Goal: Transaction & Acquisition: Purchase product/service

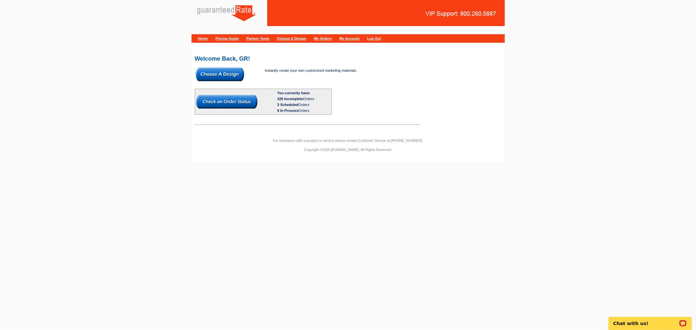
click at [206, 71] on img at bounding box center [220, 75] width 48 height 14
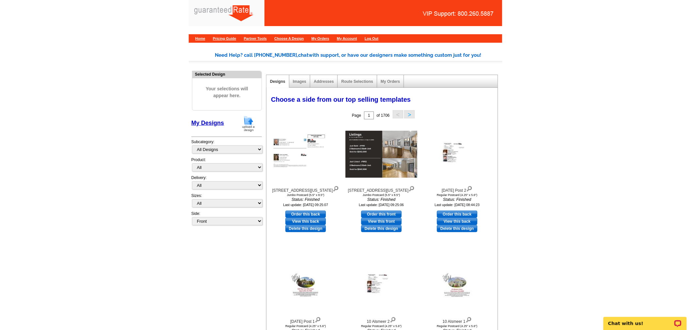
click at [247, 123] on img at bounding box center [248, 124] width 17 height 17
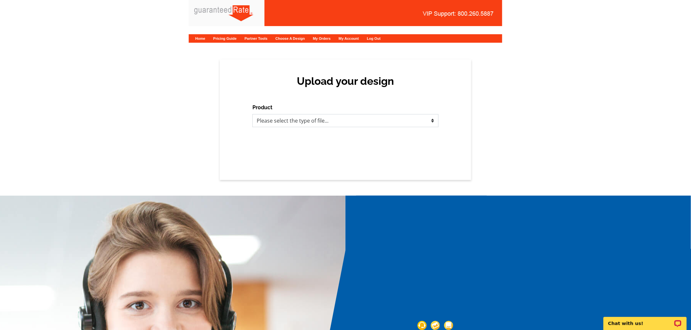
click at [280, 123] on select "Please select the type of file... Postcards Calendars Business Cards Letters an…" at bounding box center [345, 120] width 186 height 13
select select "1"
click at [252, 114] on select "Please select the type of file... Postcards Calendars Business Cards Letters an…" at bounding box center [345, 120] width 186 height 13
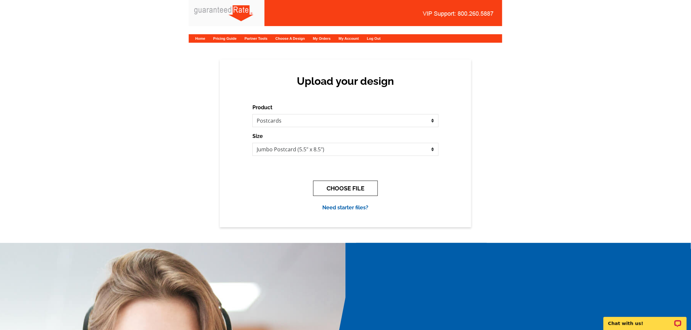
click at [326, 187] on button "CHOOSE FILE" at bounding box center [345, 188] width 65 height 15
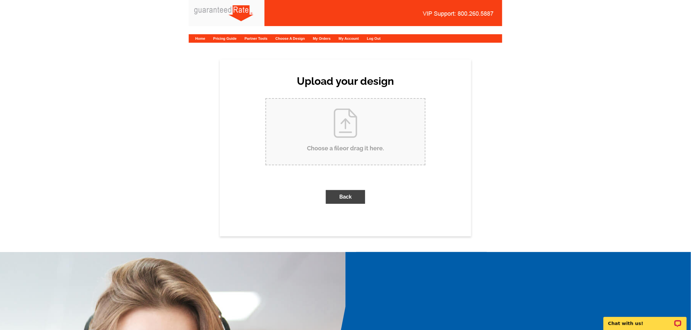
click at [304, 145] on input "Choose a file or drag it here ." at bounding box center [345, 132] width 159 height 66
type input "C:\fakepath\Adair Hatch Moving Announcement Postcard.pdf"
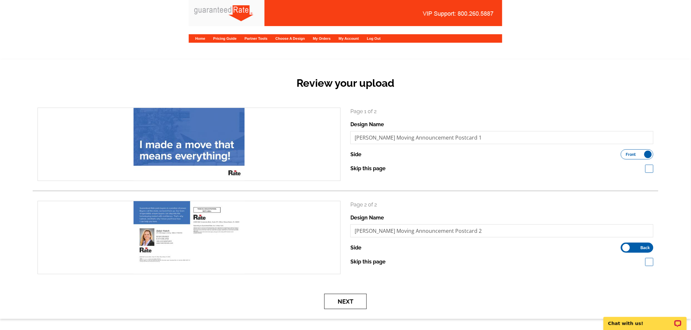
click at [327, 305] on button "Next" at bounding box center [345, 301] width 42 height 15
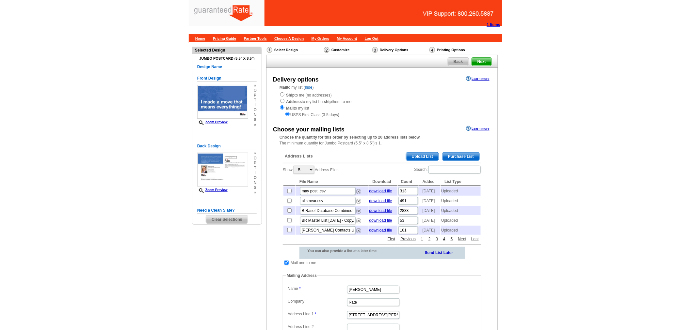
click at [451, 153] on span "Purchase List" at bounding box center [460, 157] width 37 height 8
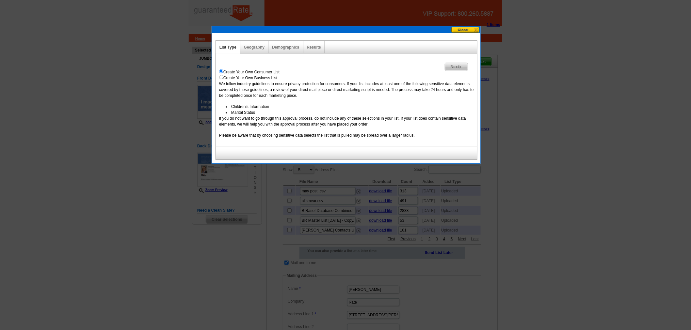
click at [251, 41] on div "Geography" at bounding box center [254, 47] width 28 height 13
click at [242, 46] on div "Geography" at bounding box center [254, 47] width 28 height 13
click at [253, 47] on link "Geography" at bounding box center [254, 47] width 21 height 5
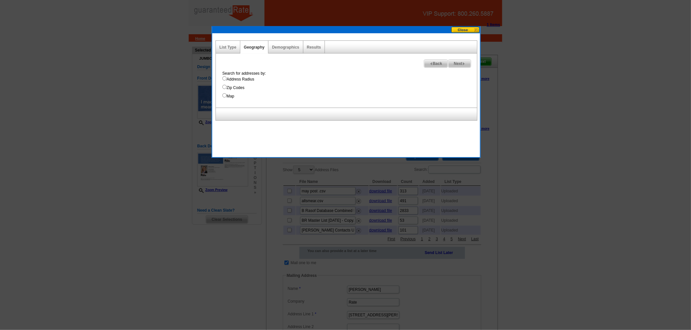
click at [223, 77] on input "Address Radius" at bounding box center [224, 78] width 4 height 4
radio input "true"
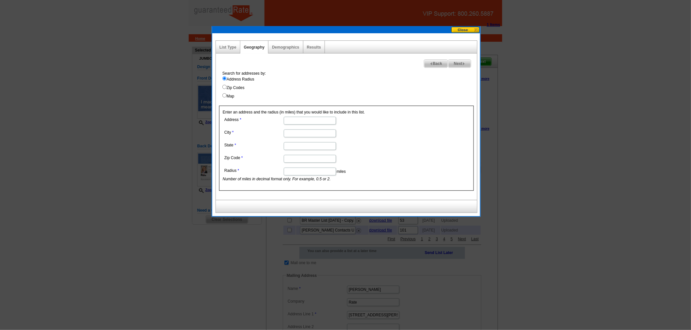
click at [224, 87] on input "Zip Codes" at bounding box center [224, 87] width 4 height 4
radio input "true"
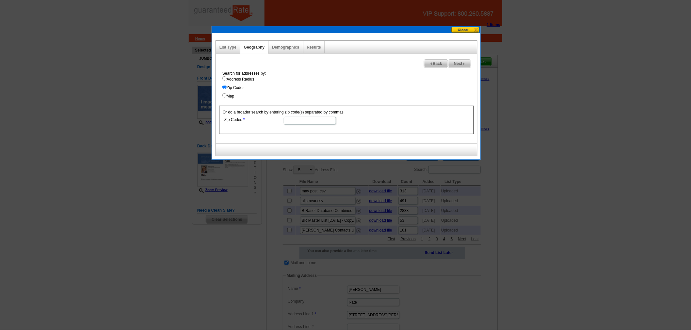
click at [225, 80] on input "Address Radius" at bounding box center [224, 78] width 4 height 4
radio input "true"
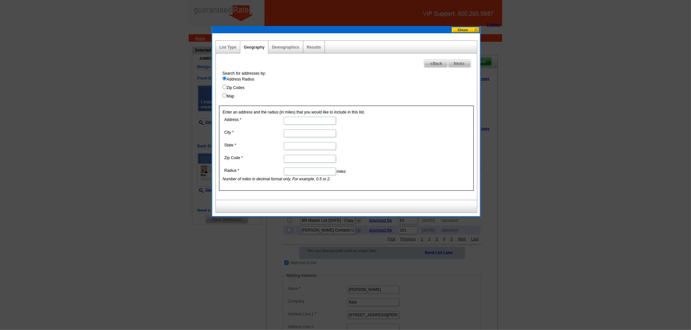
click at [302, 121] on input "Address" at bounding box center [310, 121] width 52 height 8
type input "1919 Schiller Ave"
click at [292, 132] on input "City" at bounding box center [310, 134] width 52 height 8
type input "Wilmette"
click at [304, 146] on input "State" at bounding box center [310, 146] width 52 height 8
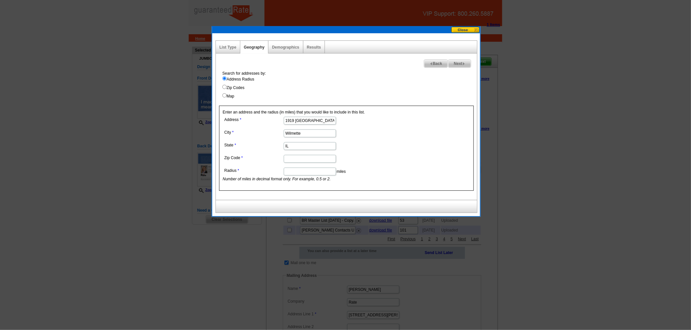
type input "IL"
click at [300, 159] on input "Zip Code" at bounding box center [310, 159] width 52 height 8
type input "60091"
click at [369, 150] on dd "IL" at bounding box center [310, 146] width 174 height 10
click at [297, 171] on input "Radius" at bounding box center [310, 172] width 52 height 8
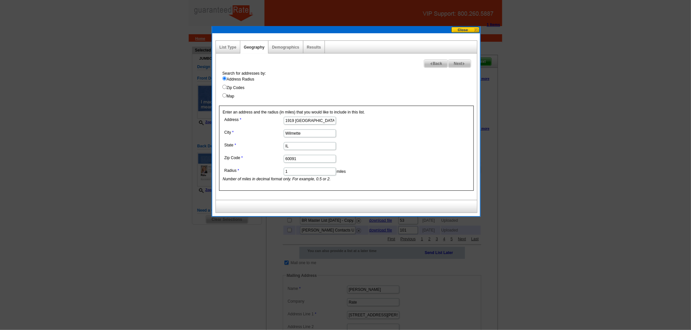
type input "1"
click at [384, 162] on dd "60091" at bounding box center [310, 158] width 174 height 10
click at [453, 63] on span "Next" at bounding box center [459, 64] width 23 height 8
select select
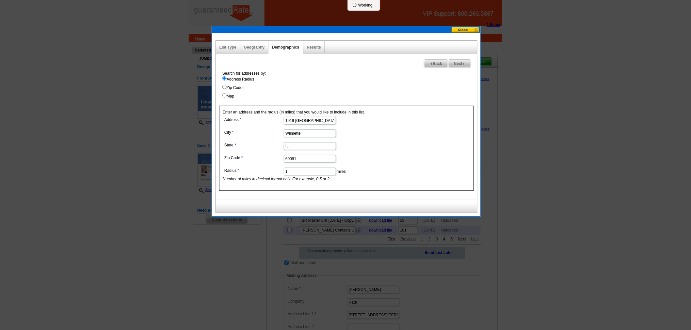
select select
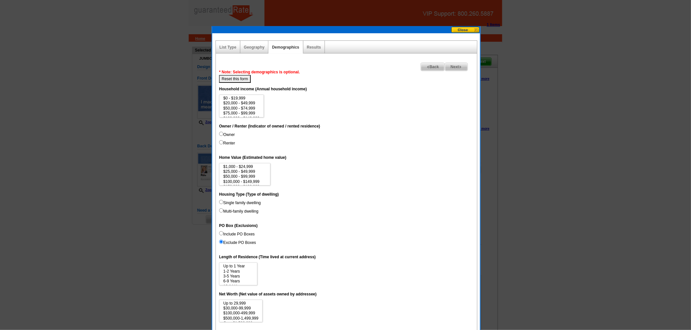
click at [450, 66] on span "Next" at bounding box center [456, 67] width 23 height 8
click at [261, 47] on link "Geography" at bounding box center [254, 47] width 21 height 5
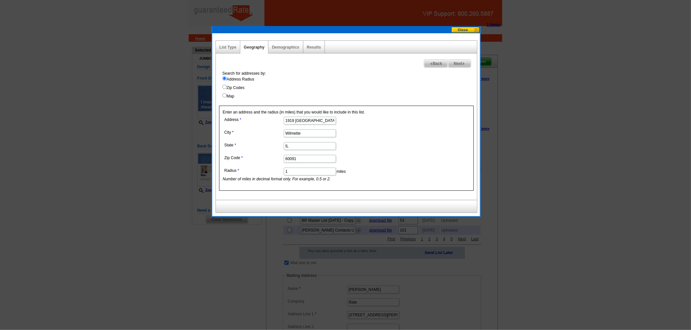
click at [301, 176] on dd "1 miles Number of miles in decimal format only. For example, 0.5 or 2." at bounding box center [310, 174] width 174 height 16
click at [299, 169] on input "1" at bounding box center [310, 172] width 52 height 8
type input ".2"
click at [384, 158] on dd "60091" at bounding box center [310, 158] width 174 height 10
click at [460, 62] on span "Next" at bounding box center [459, 64] width 23 height 8
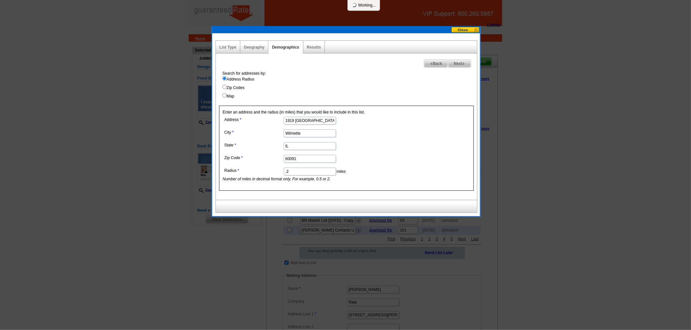
select select
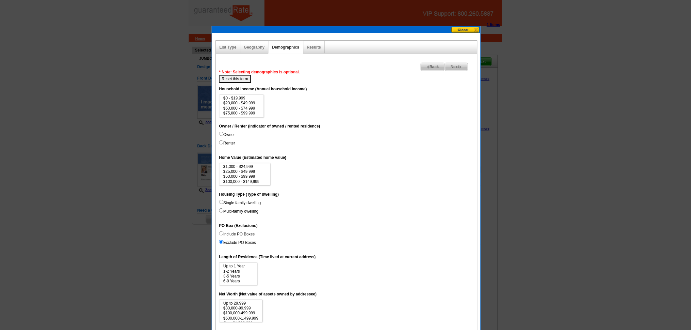
click at [460, 63] on link "Next" at bounding box center [456, 67] width 23 height 8
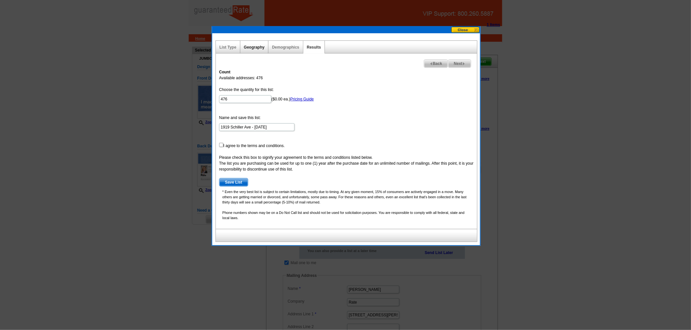
click at [257, 47] on link "Geography" at bounding box center [254, 47] width 21 height 5
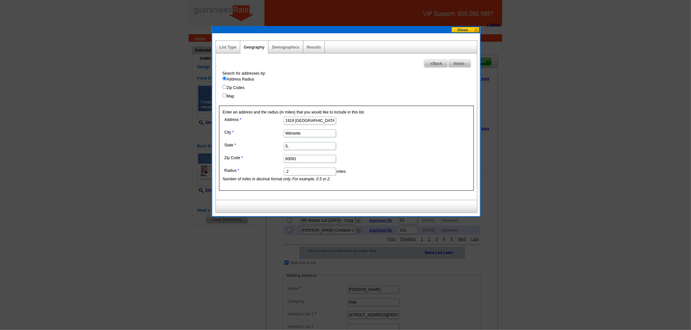
click at [297, 172] on input ".2" at bounding box center [310, 172] width 52 height 8
type input ".4"
click at [387, 160] on dd "60091" at bounding box center [310, 158] width 174 height 10
click at [459, 66] on span "Next" at bounding box center [459, 64] width 23 height 8
select select
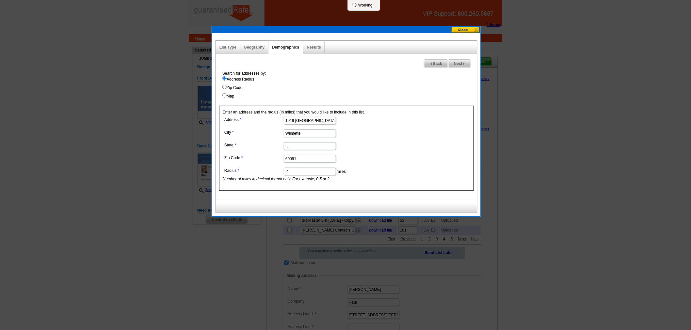
select select
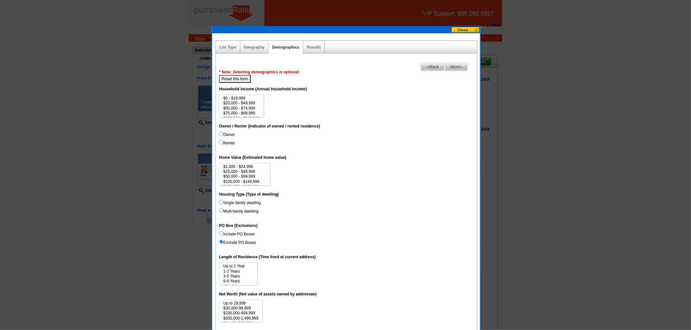
click at [459, 66] on img at bounding box center [460, 67] width 3 height 3
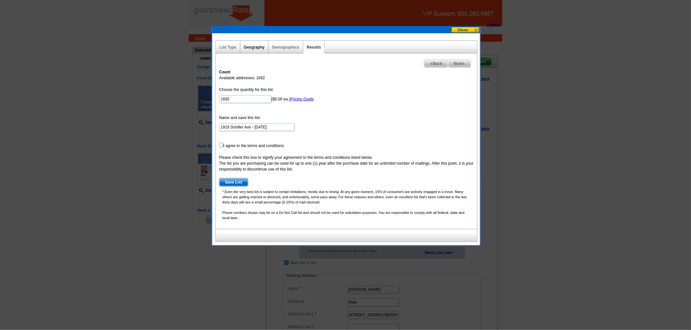
click at [259, 48] on link "Geography" at bounding box center [254, 47] width 21 height 5
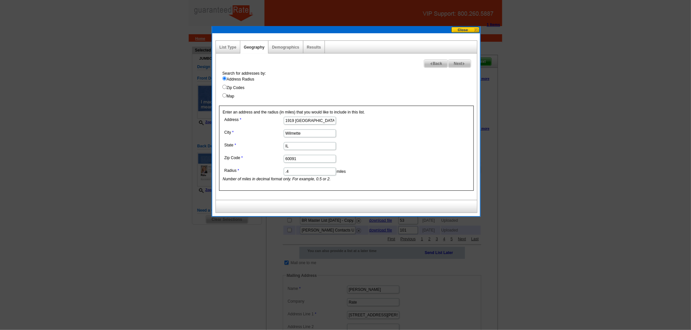
click at [303, 173] on input ".4" at bounding box center [310, 172] width 52 height 8
type input ".3"
click at [404, 167] on form "Address 1919 Schiller Ave City Wilmette State IL Zip Code 60091 Radius .3 miles…" at bounding box center [346, 148] width 247 height 67
click at [453, 60] on span "Next" at bounding box center [459, 64] width 23 height 8
select select
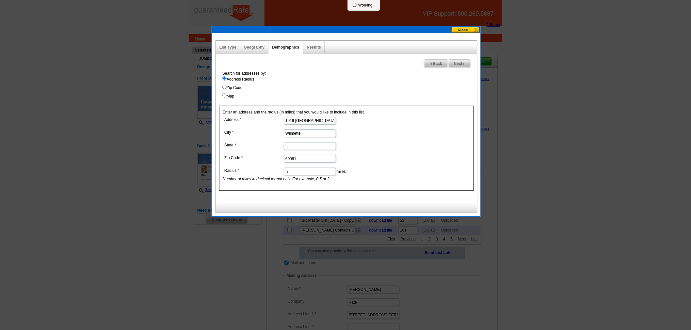
select select
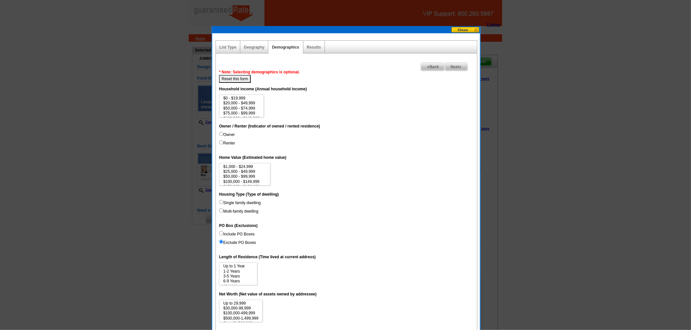
click at [453, 64] on span "Next" at bounding box center [456, 67] width 23 height 8
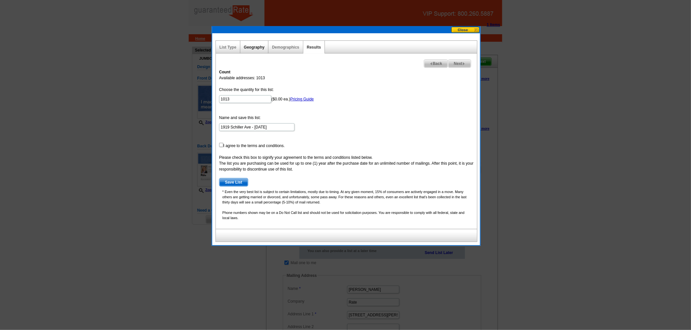
click at [249, 46] on link "Geography" at bounding box center [254, 47] width 21 height 5
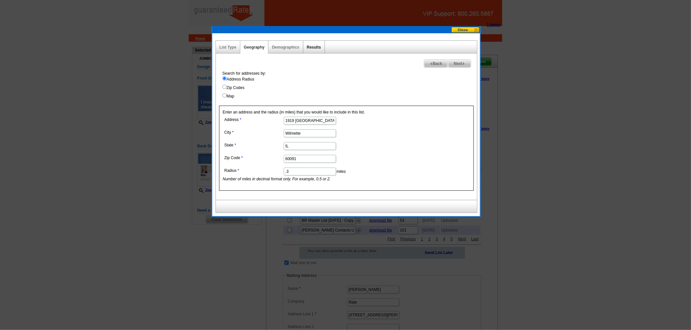
click at [320, 47] on link "Results" at bounding box center [314, 47] width 14 height 5
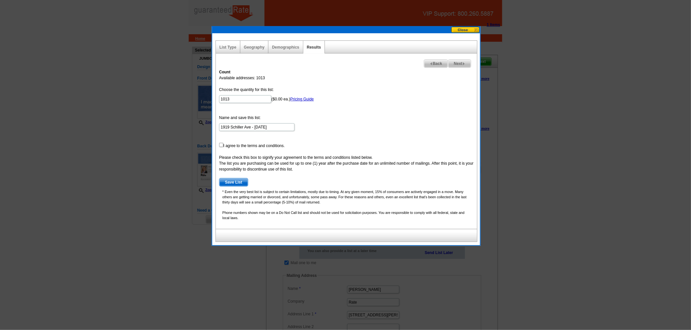
click at [255, 50] on div "Geography" at bounding box center [254, 47] width 28 height 13
click at [254, 45] on link "Geography" at bounding box center [254, 47] width 21 height 5
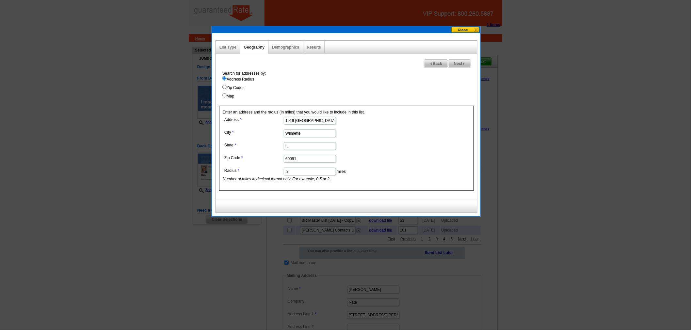
click at [299, 172] on input ".3" at bounding box center [310, 172] width 52 height 8
type input ".25"
click at [396, 152] on form "Address 1919 Schiller Ave City Wilmette State IL Zip Code 60091 Radius .25 mile…" at bounding box center [346, 148] width 247 height 67
click at [455, 61] on span "Next" at bounding box center [459, 64] width 23 height 8
select select
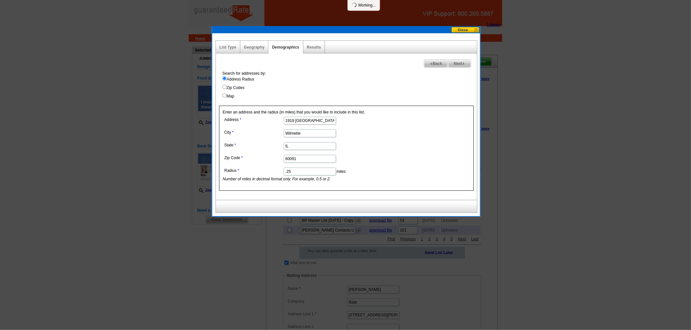
select select
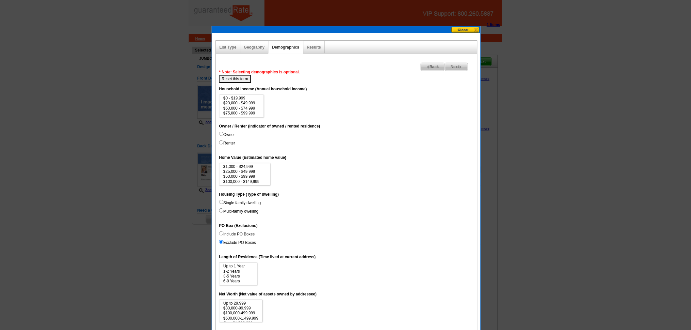
click at [452, 64] on span "Next" at bounding box center [456, 67] width 23 height 8
click at [256, 47] on link "Geography" at bounding box center [254, 47] width 21 height 5
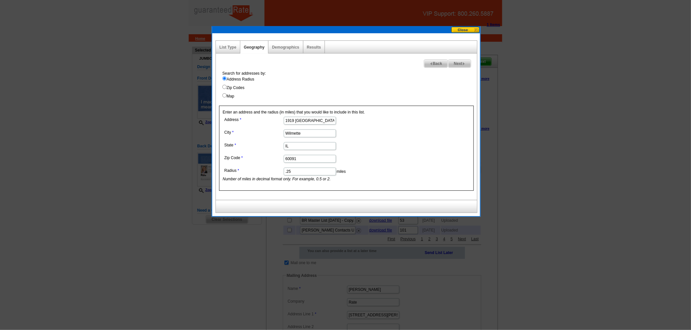
click at [295, 171] on input ".25" at bounding box center [310, 172] width 52 height 8
type input ".3"
click at [393, 149] on dd "IL" at bounding box center [310, 146] width 174 height 10
click at [460, 66] on span "Next" at bounding box center [459, 64] width 23 height 8
select select
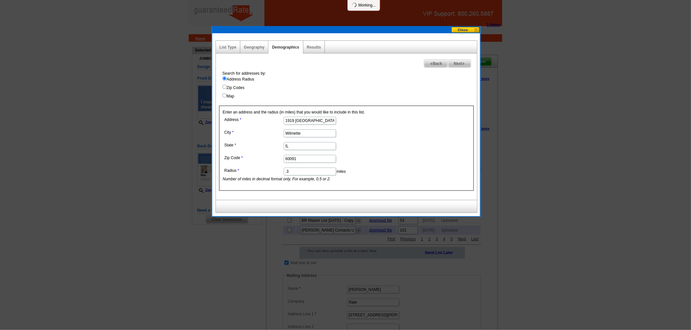
select select
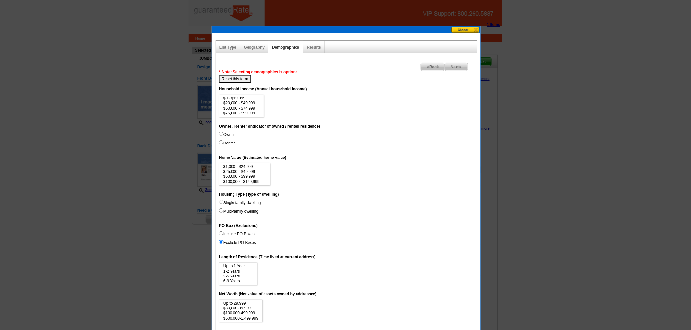
click at [454, 64] on span "Next" at bounding box center [456, 67] width 23 height 8
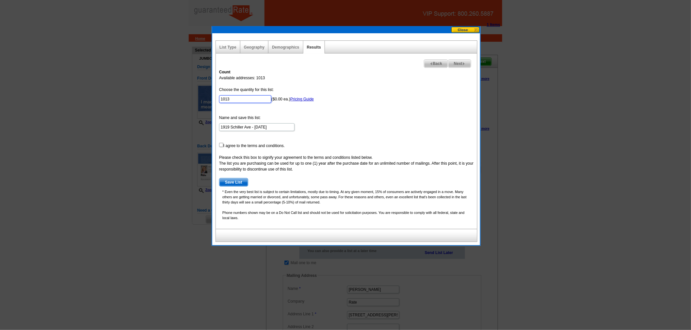
drag, startPoint x: 241, startPoint y: 97, endPoint x: 203, endPoint y: 97, distance: 37.9
click at [203, 97] on body "1 Items Home Pricing Guide Partner Tools Choose A Design My Orders My Account L…" at bounding box center [345, 252] width 691 height 504
type input "989"
click at [325, 127] on form "Choose the quantity for this list: 989 ($0.00 ea.) Pricing Guide Name and save …" at bounding box center [346, 137] width 255 height 100
click at [234, 181] on span "Save List" at bounding box center [233, 183] width 28 height 8
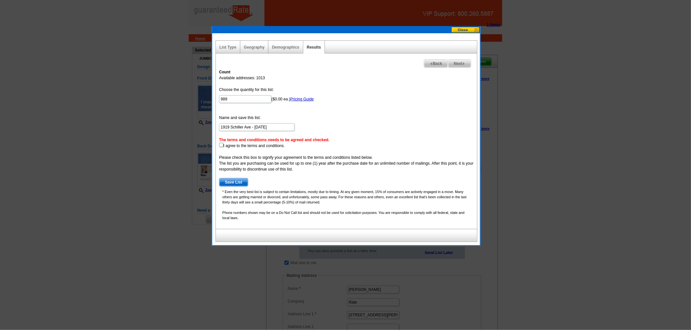
click at [219, 144] on input "checkbox" at bounding box center [221, 145] width 4 height 4
checkbox input "true"
click at [233, 185] on span "Save List" at bounding box center [233, 183] width 28 height 8
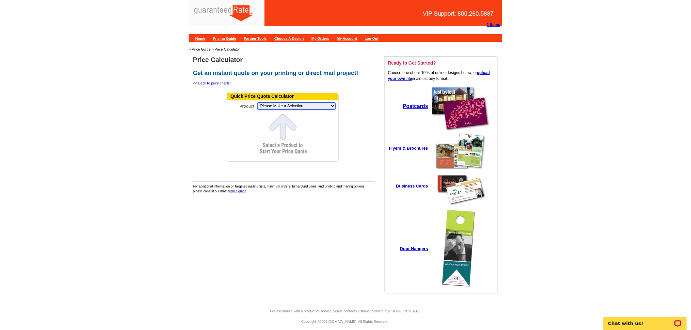
click at [276, 107] on select "Please Make a Selection Jumbo Postcard (5.5" x 8.5") Regular Postcard (4.25" x …" at bounding box center [296, 105] width 78 height 7
select select "2"
click at [257, 102] on select "Please Make a Selection Jumbo Postcard (5.5" x 8.5") Regular Postcard (4.25" x …" at bounding box center [296, 105] width 78 height 7
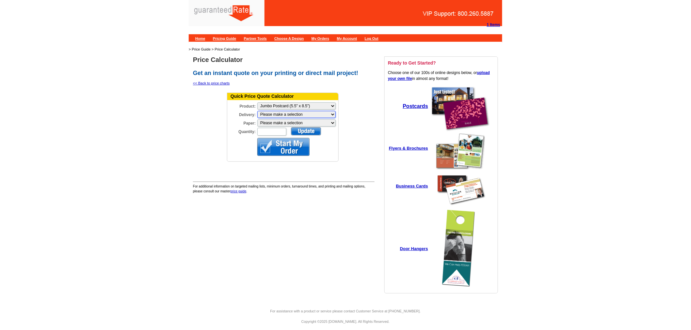
click at [280, 115] on select "Please make a selection Print + Address+USPS First Class Print-Only+Shipped To …" at bounding box center [296, 114] width 78 height 7
click at [279, 122] on select "Please make a selection Recyclable Board Magnetic Stock" at bounding box center [296, 122] width 78 height 7
select select "3"
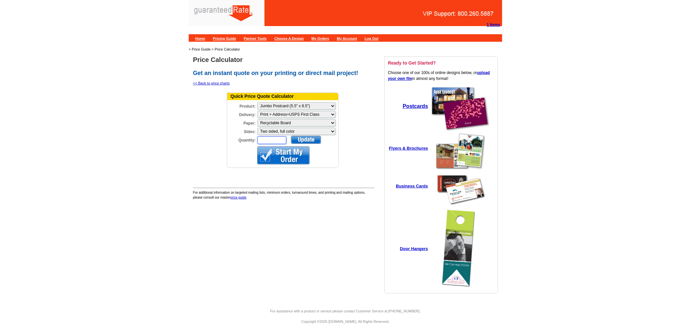
click at [268, 136] on input "Quantity:" at bounding box center [271, 140] width 29 height 8
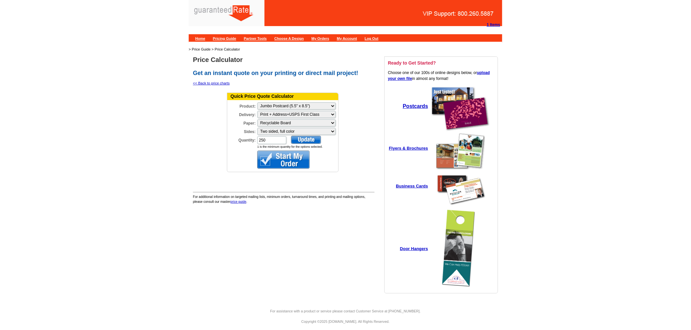
click at [302, 136] on div at bounding box center [306, 140] width 30 height 8
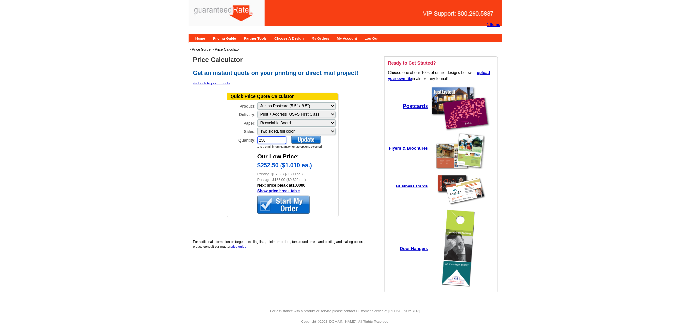
drag, startPoint x: 276, startPoint y: 137, endPoint x: 254, endPoint y: 132, distance: 22.6
click at [254, 136] on div "Quantity: 250" at bounding box center [257, 140] width 60 height 9
click at [311, 136] on div at bounding box center [306, 140] width 30 height 8
drag, startPoint x: 270, startPoint y: 138, endPoint x: 247, endPoint y: 134, distance: 22.9
click at [247, 136] on div "Quantity: 1000" at bounding box center [257, 140] width 60 height 9
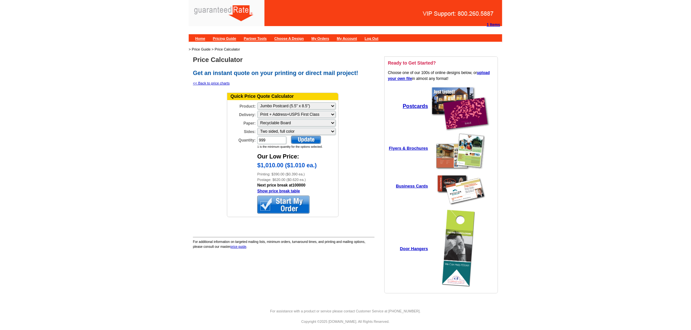
click at [314, 136] on div at bounding box center [306, 140] width 30 height 8
drag, startPoint x: 266, startPoint y: 135, endPoint x: 250, endPoint y: 132, distance: 16.8
click at [251, 136] on div "Quantity: 999" at bounding box center [257, 140] width 60 height 9
click at [305, 136] on div at bounding box center [306, 140] width 30 height 8
click at [267, 136] on input "989" at bounding box center [271, 140] width 29 height 8
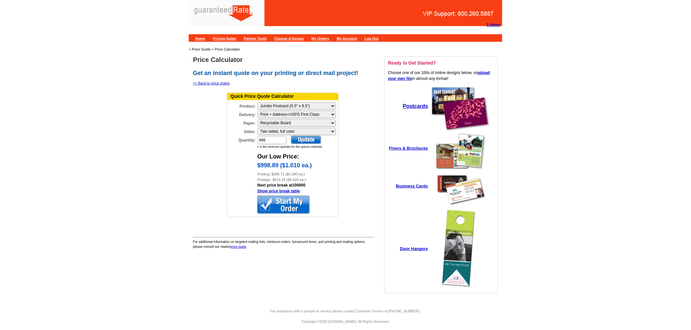
click at [317, 136] on div at bounding box center [306, 140] width 30 height 8
drag, startPoint x: 276, startPoint y: 136, endPoint x: 250, endPoint y: 132, distance: 26.2
click at [250, 136] on div "Quantity: 999" at bounding box center [257, 140] width 60 height 9
type input "989"
click at [304, 136] on div at bounding box center [306, 140] width 30 height 8
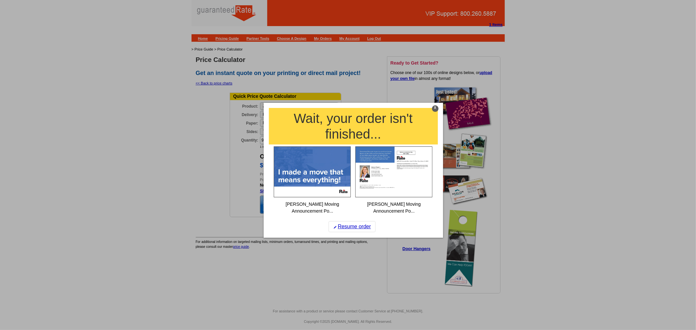
click at [435, 108] on div "X" at bounding box center [435, 108] width 7 height 7
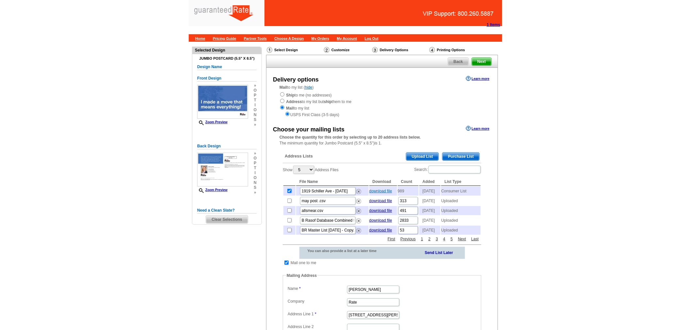
click at [380, 191] on link "download file" at bounding box center [380, 191] width 23 height 5
